Goal: Information Seeking & Learning: Learn about a topic

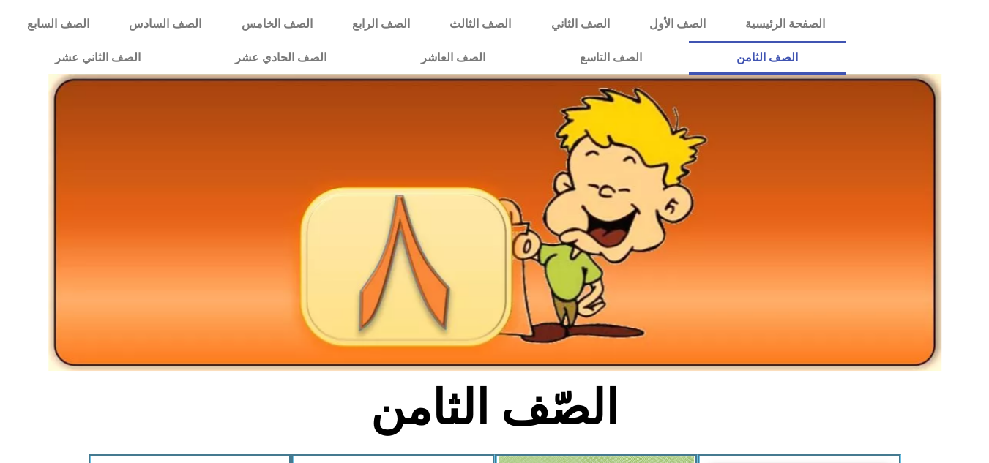
scroll to position [401, 0]
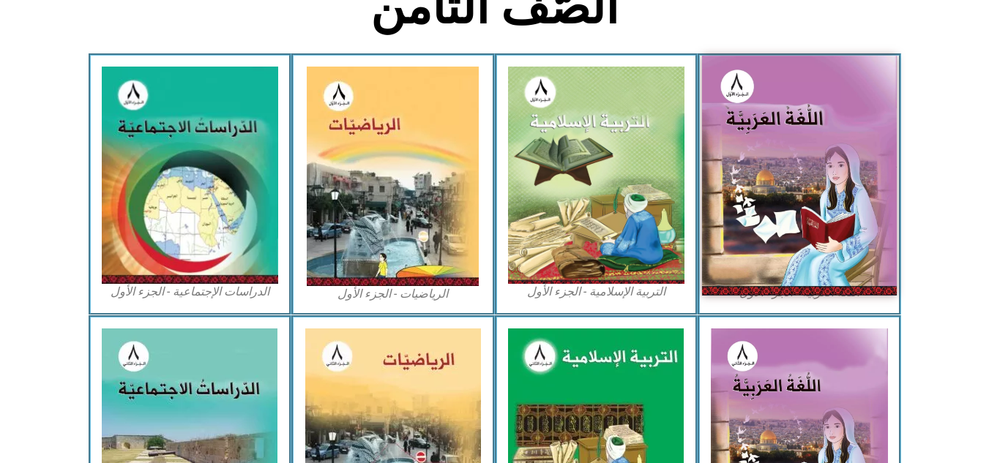
click at [752, 171] on img at bounding box center [799, 175] width 195 height 239
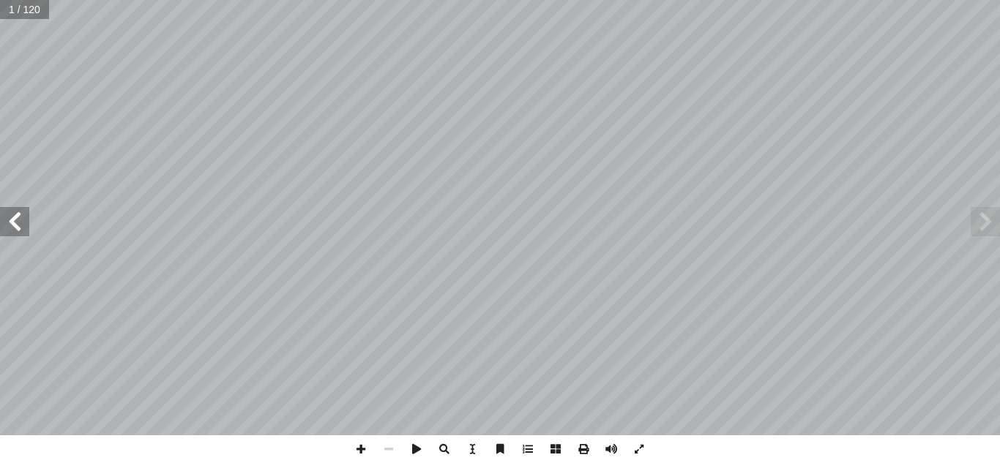
click at [18, 222] on span at bounding box center [14, 221] width 29 height 29
click at [1, 209] on span at bounding box center [14, 221] width 29 height 29
click at [17, 220] on span at bounding box center [14, 221] width 29 height 29
click at [11, 224] on span at bounding box center [14, 221] width 29 height 29
click at [12, 228] on span at bounding box center [14, 221] width 29 height 29
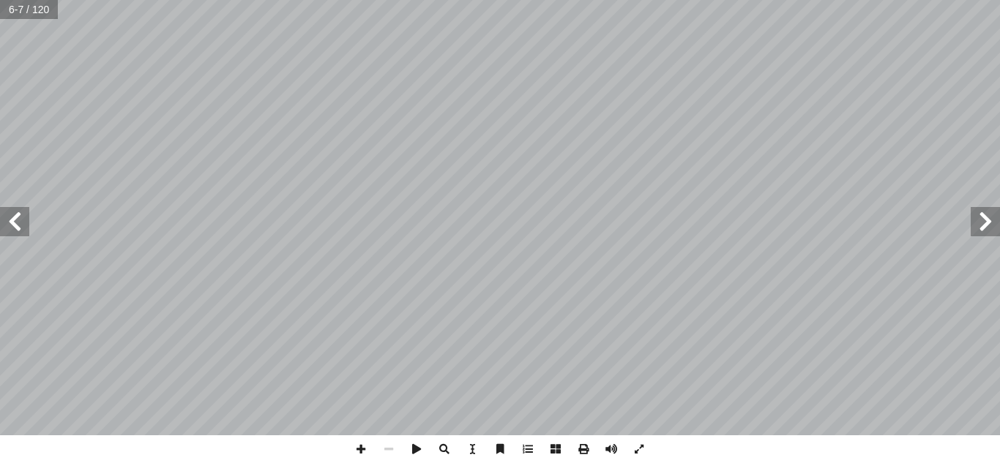
click at [12, 228] on span at bounding box center [14, 221] width 29 height 29
click at [12, 230] on span at bounding box center [14, 221] width 29 height 29
click at [12, 231] on span at bounding box center [14, 221] width 29 height 29
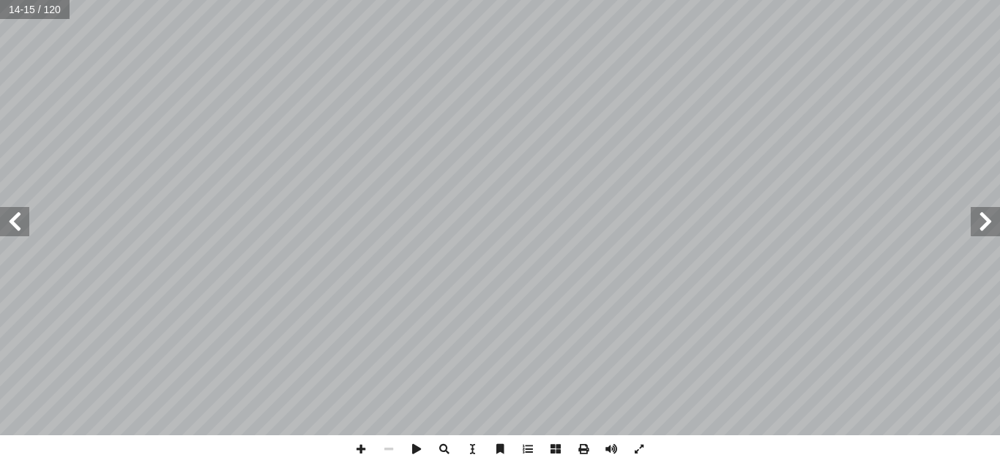
click at [9, 231] on span at bounding box center [14, 221] width 29 height 29
click at [15, 226] on span at bounding box center [14, 221] width 29 height 29
click at [10, 220] on span at bounding box center [14, 221] width 29 height 29
click at [359, 448] on span at bounding box center [361, 450] width 28 height 28
click at [990, 220] on span at bounding box center [985, 221] width 29 height 29
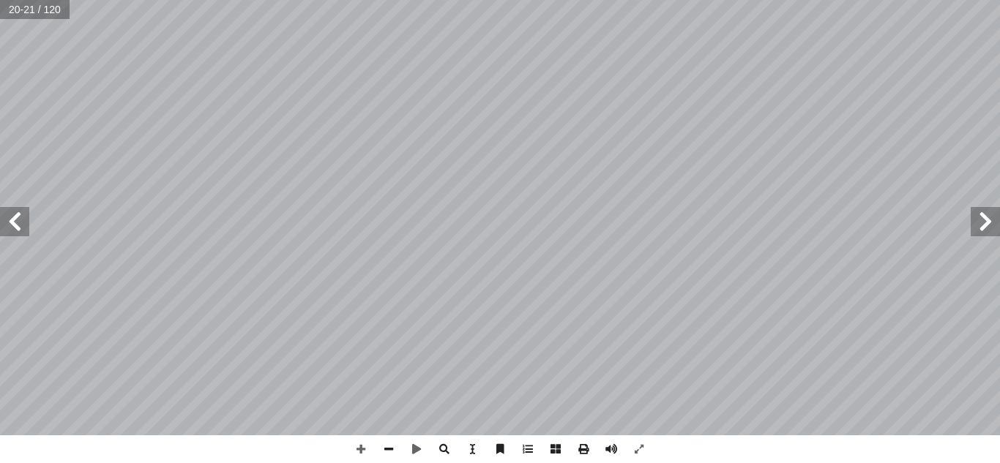
click at [11, 220] on span at bounding box center [14, 221] width 29 height 29
click at [386, 442] on span at bounding box center [389, 450] width 28 height 28
click at [637, 446] on span at bounding box center [639, 450] width 28 height 28
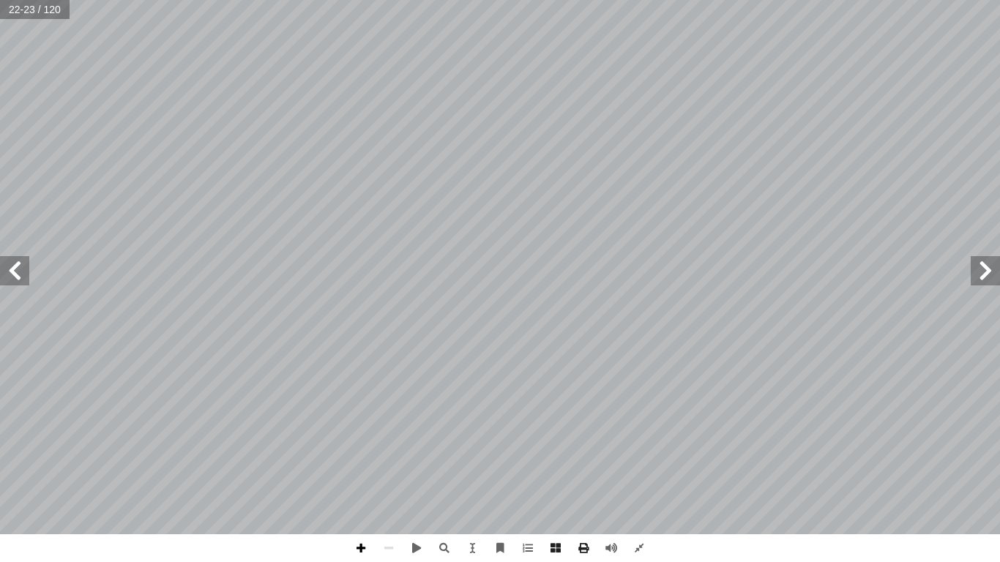
click at [358, 463] on span at bounding box center [361, 548] width 28 height 28
click at [637, 463] on span at bounding box center [639, 548] width 28 height 28
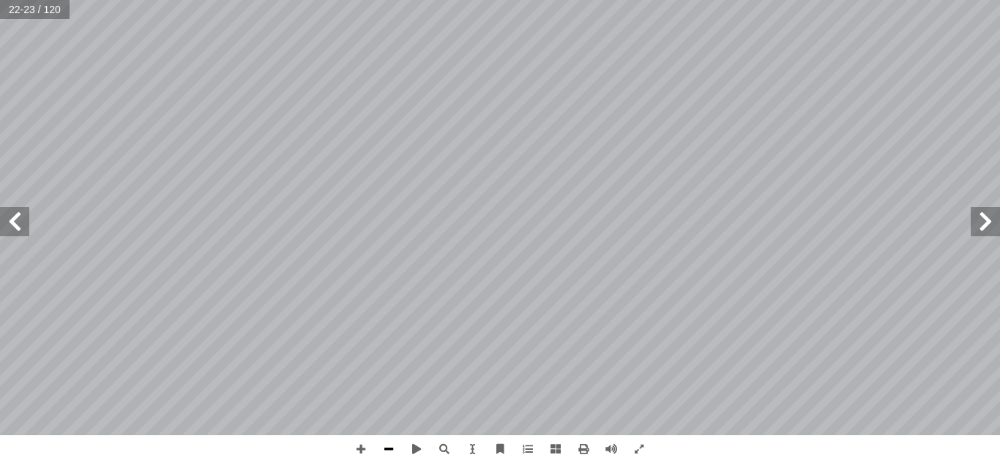
click at [391, 449] on span at bounding box center [389, 450] width 28 height 28
click at [357, 444] on span at bounding box center [361, 450] width 28 height 28
click at [389, 444] on span at bounding box center [389, 450] width 28 height 28
drag, startPoint x: 643, startPoint y: 450, endPoint x: 642, endPoint y: 514, distance: 63.7
click at [643, 450] on span at bounding box center [639, 450] width 28 height 28
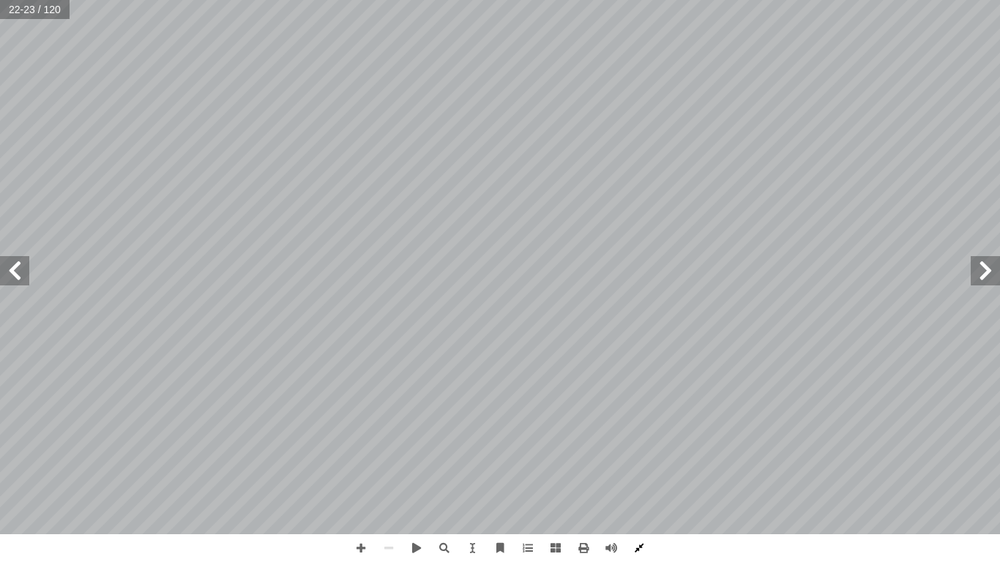
click at [635, 463] on span at bounding box center [639, 548] width 28 height 28
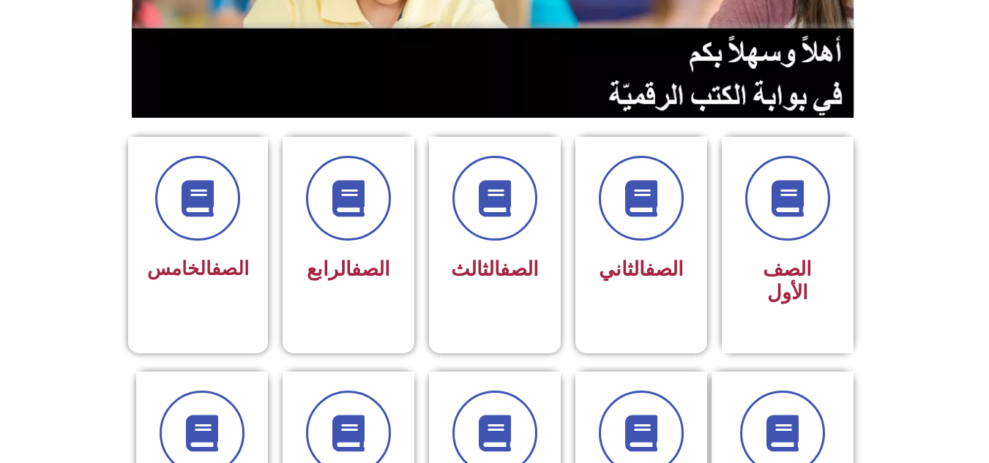
scroll to position [439, 0]
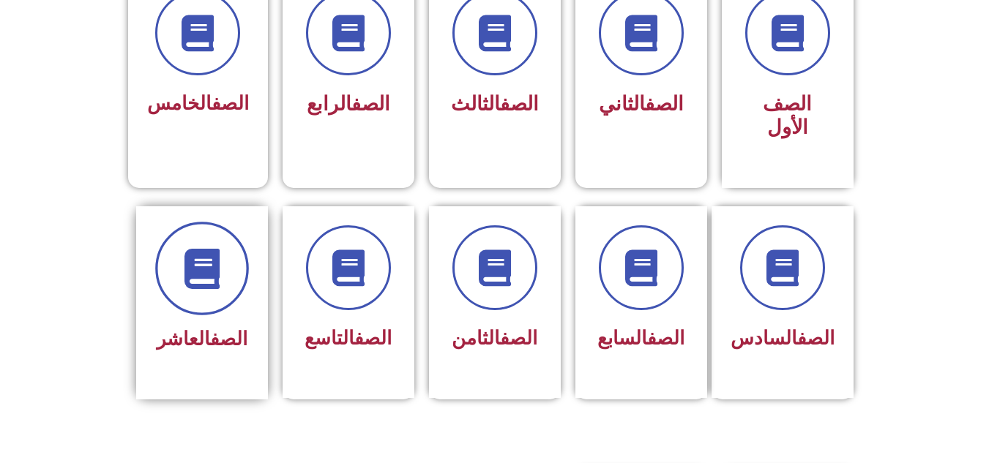
click at [197, 248] on icon at bounding box center [202, 268] width 40 height 40
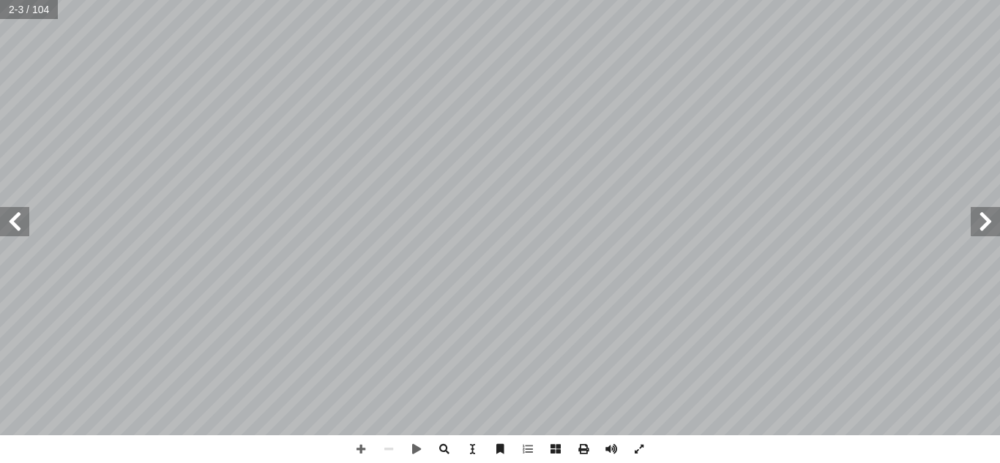
click at [987, 228] on span at bounding box center [985, 221] width 29 height 29
